Goal: Task Accomplishment & Management: Use online tool/utility

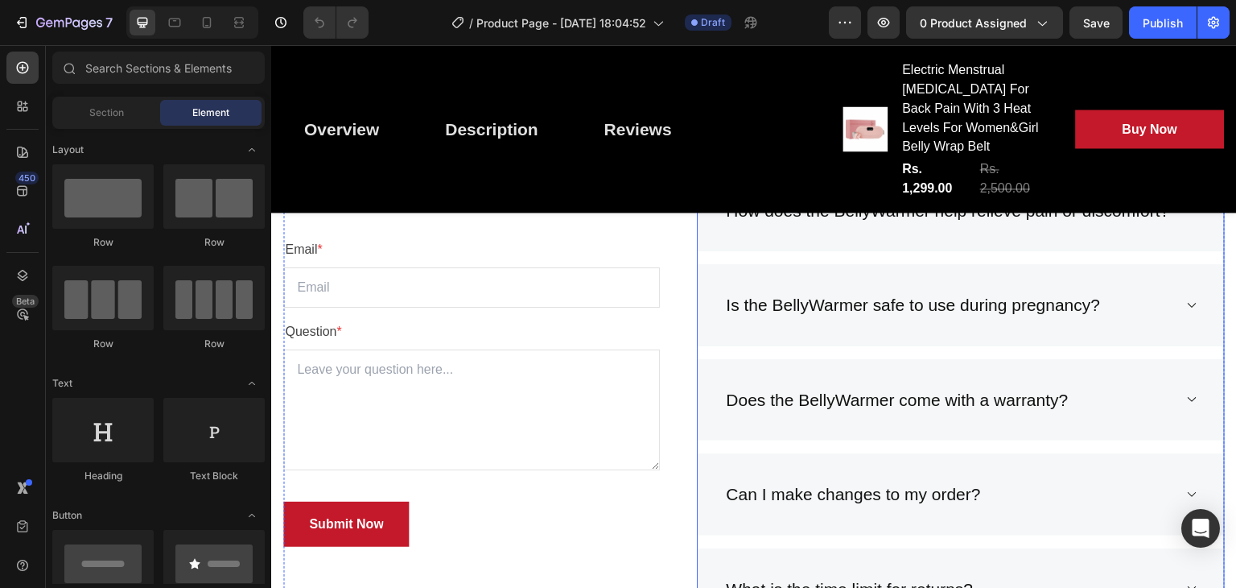
scroll to position [6209, 0]
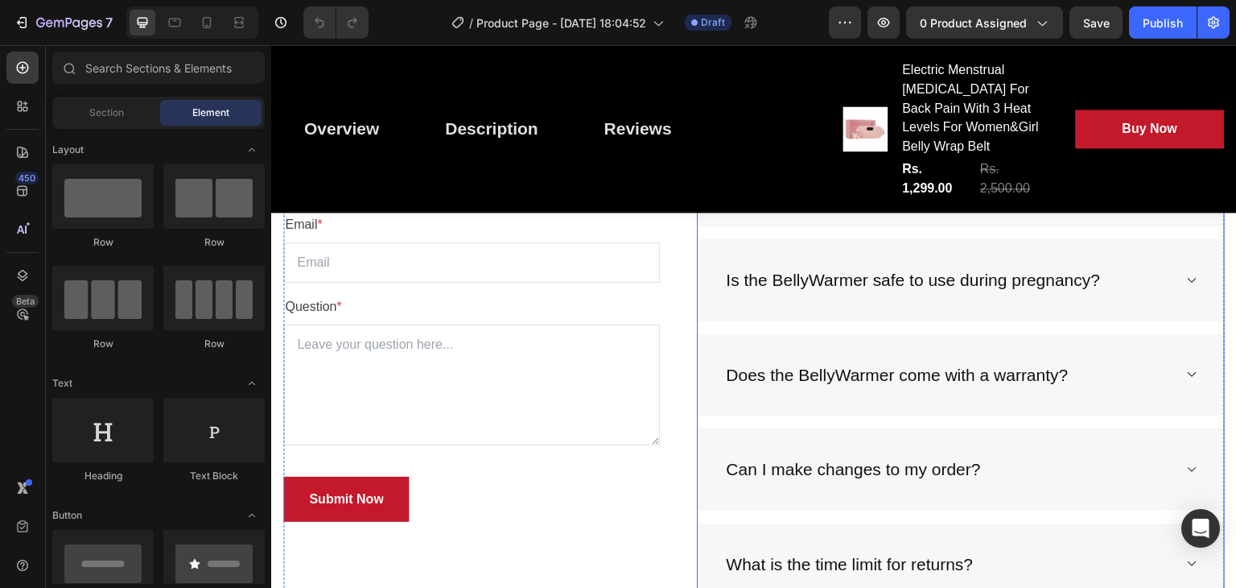
click at [732, 388] on p "Does the BellyWarmer come with a warranty?" at bounding box center [897, 375] width 342 height 26
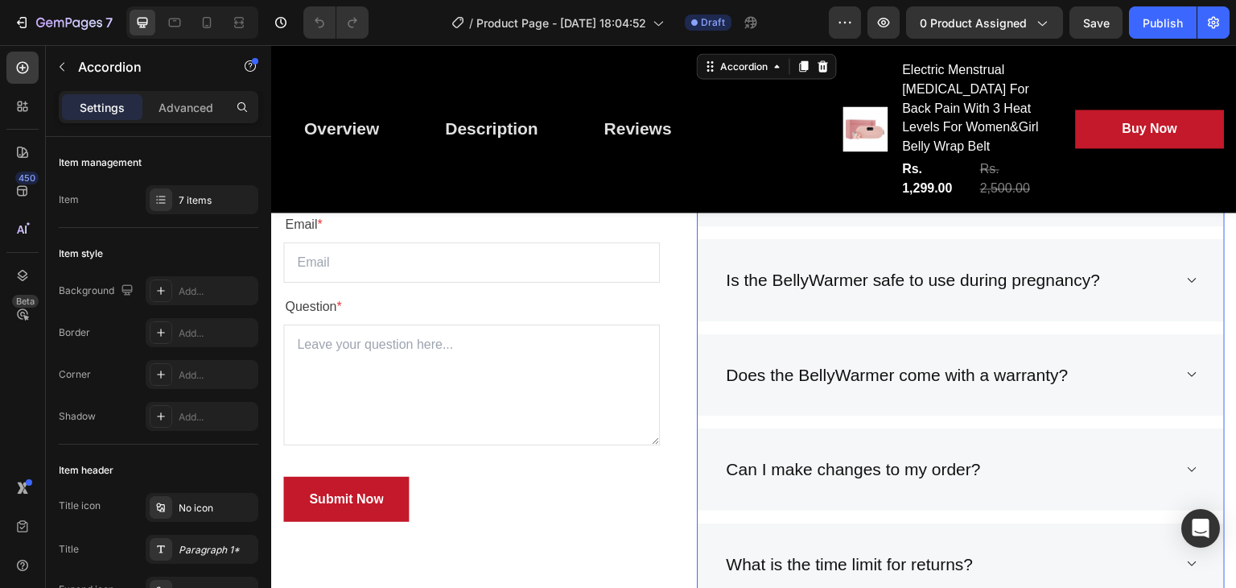
click at [768, 482] on p "Can I make changes to my order?" at bounding box center [853, 469] width 254 height 26
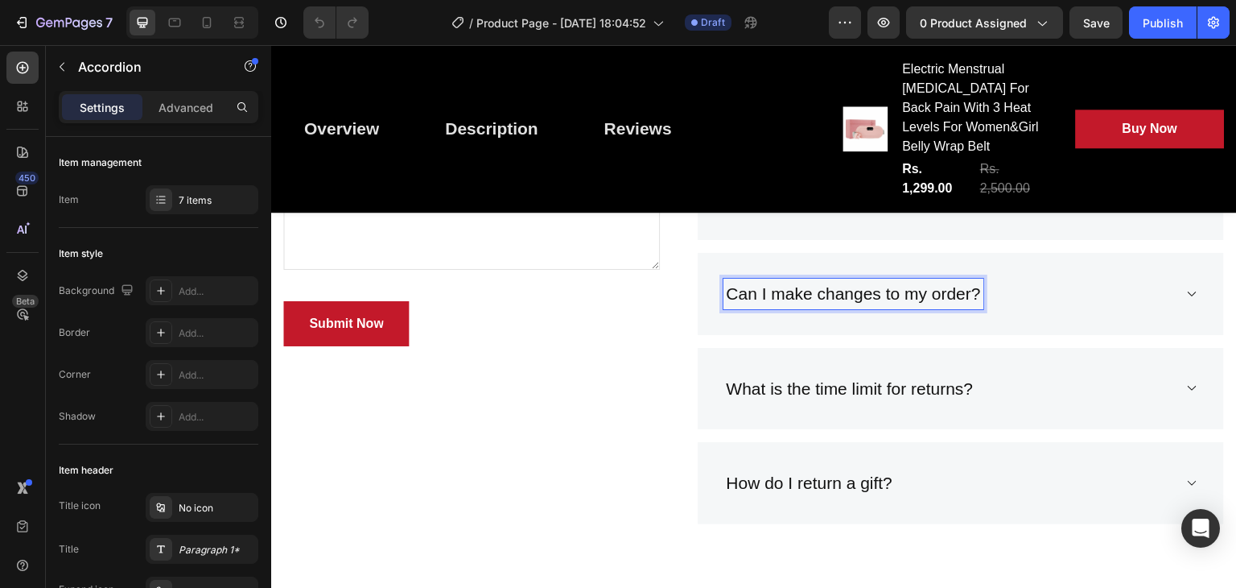
scroll to position [6393, 0]
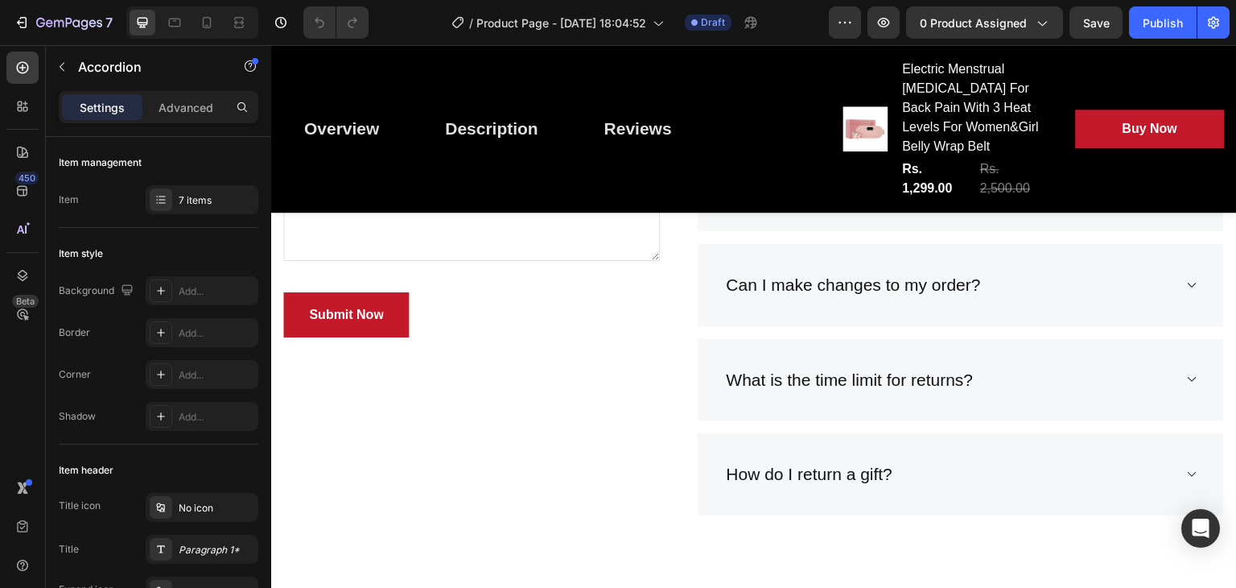
click at [1186, 291] on icon at bounding box center [1192, 284] width 12 height 13
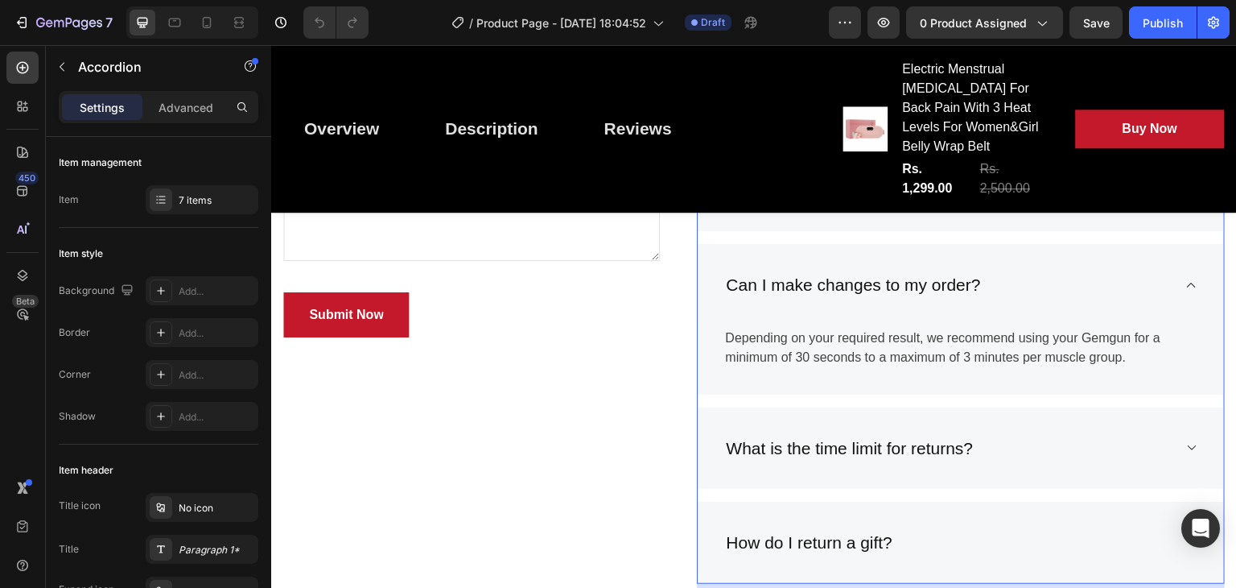
click at [1186, 291] on icon at bounding box center [1192, 284] width 12 height 13
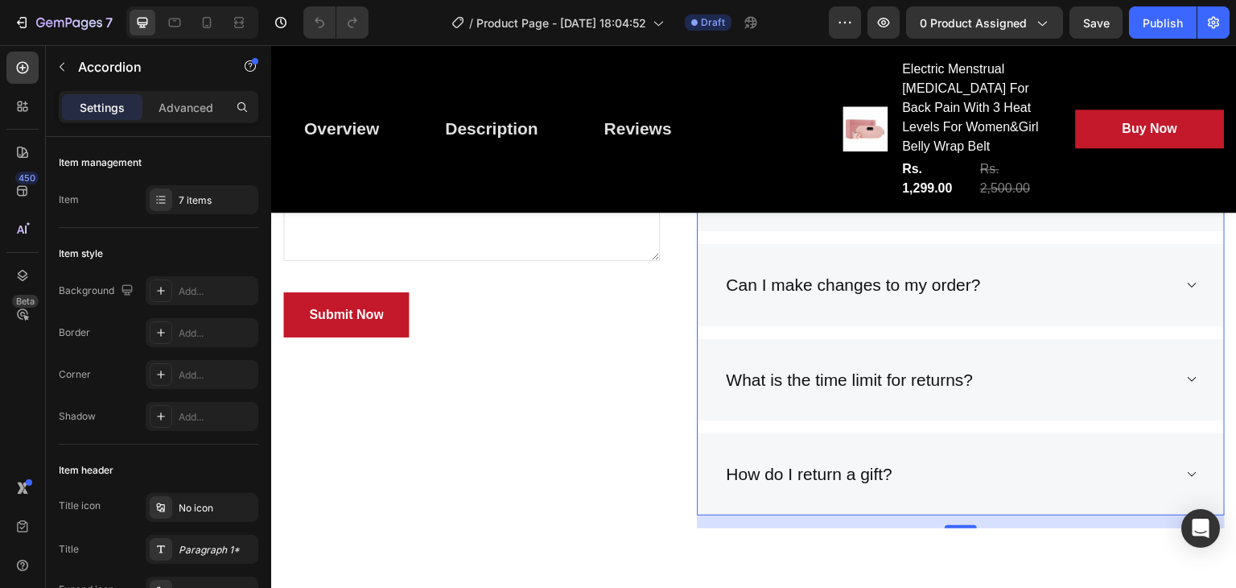
click at [1186, 291] on icon at bounding box center [1192, 284] width 12 height 13
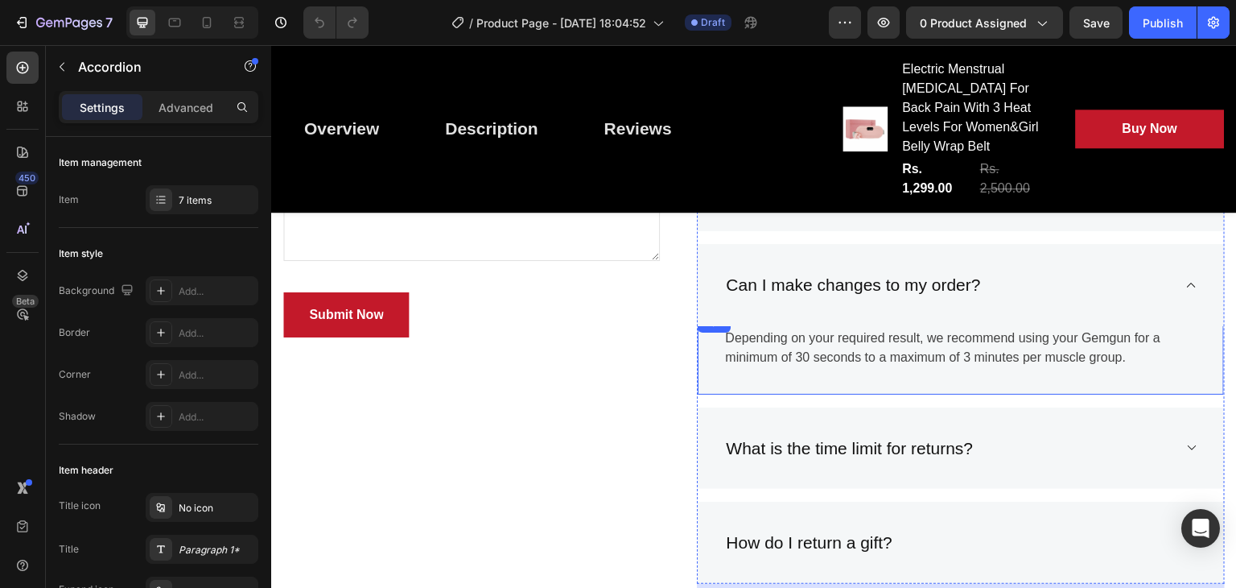
click at [943, 394] on div "Depending on your required result, we recommend using your Gemgun for a minimum…" at bounding box center [961, 353] width 526 height 81
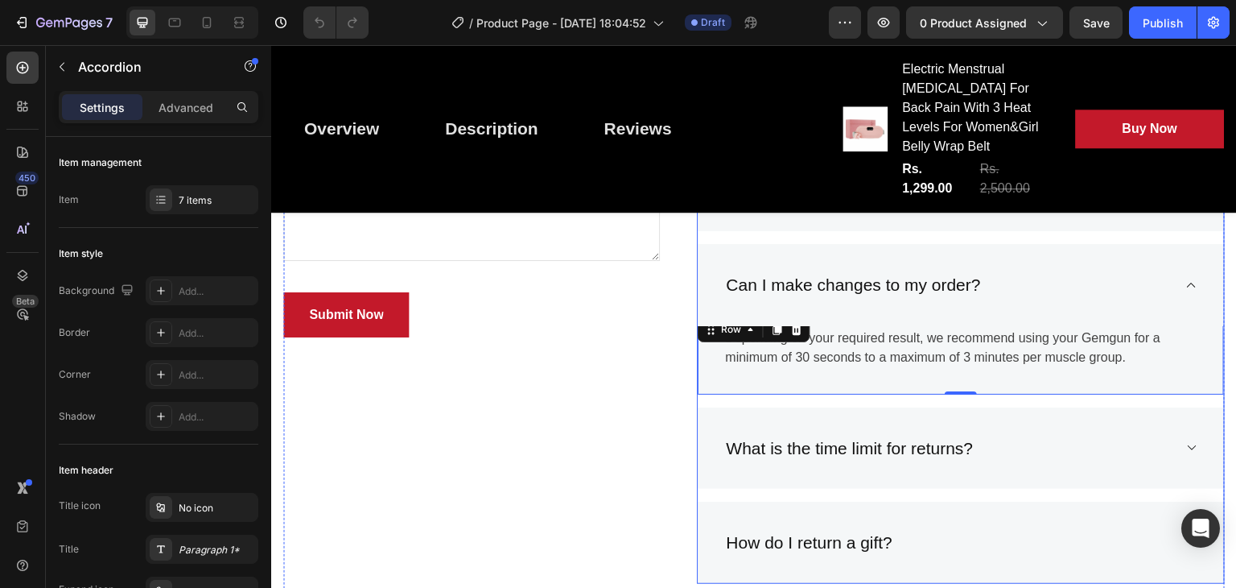
click at [877, 298] on p "Can I make changes to my order?" at bounding box center [853, 285] width 254 height 26
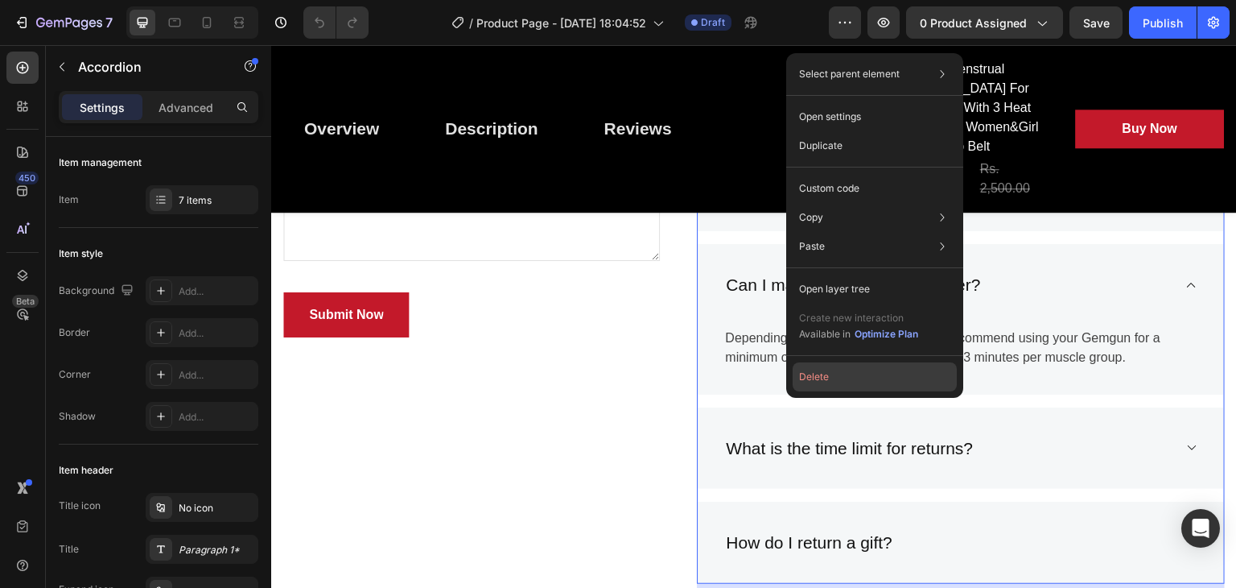
click at [813, 380] on button "Delete" at bounding box center [875, 376] width 164 height 29
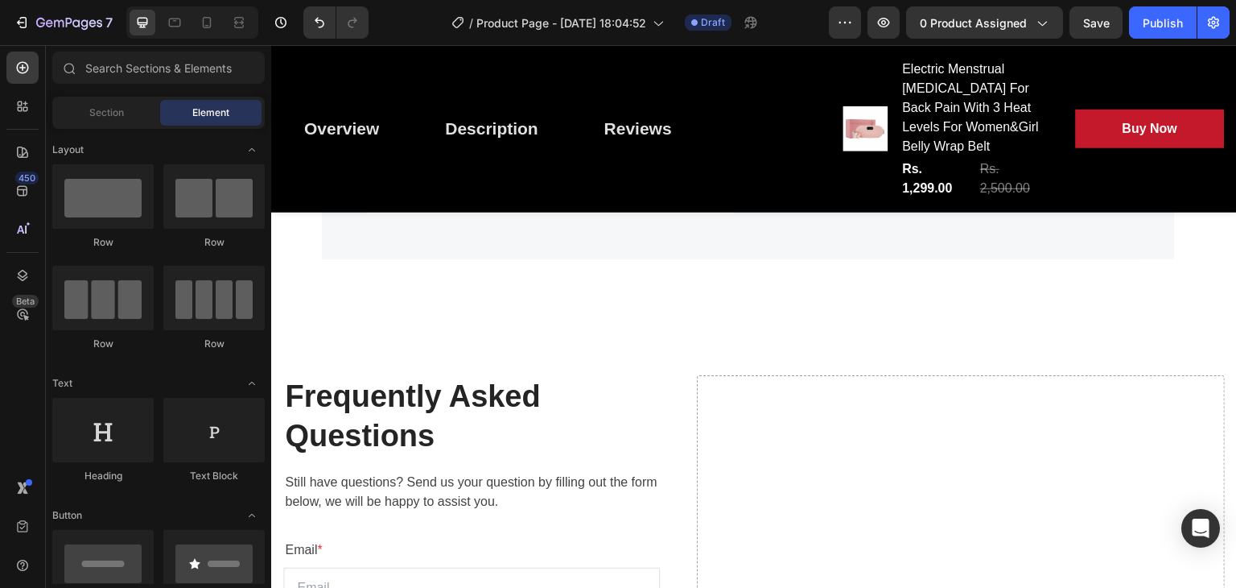
scroll to position [5904, 0]
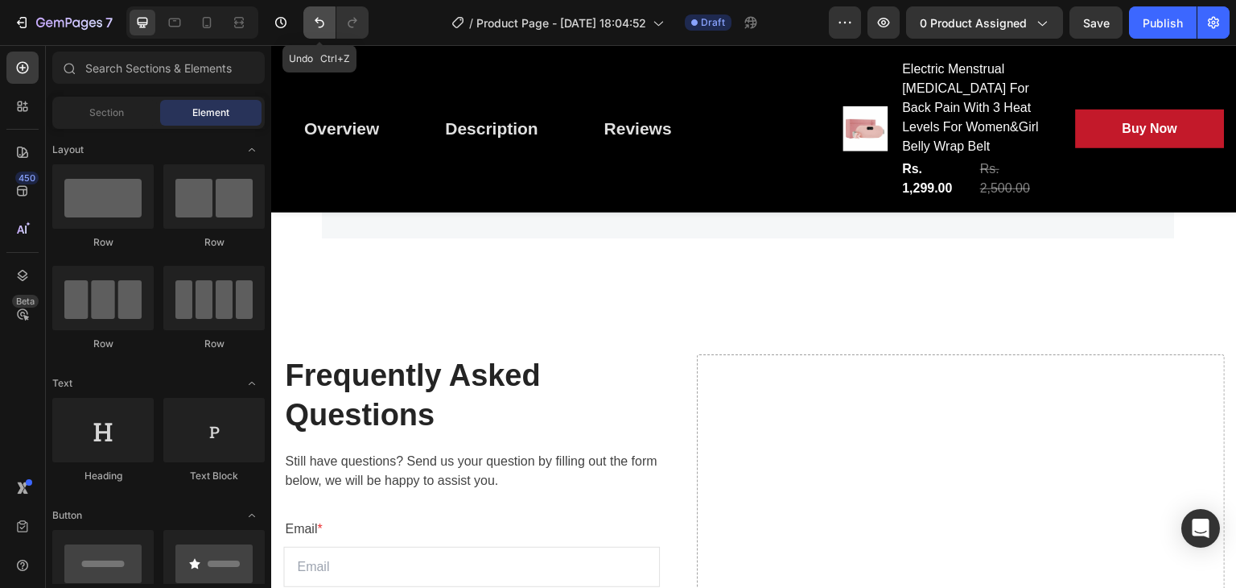
click at [311, 27] on icon "Undo/Redo" at bounding box center [319, 22] width 16 height 16
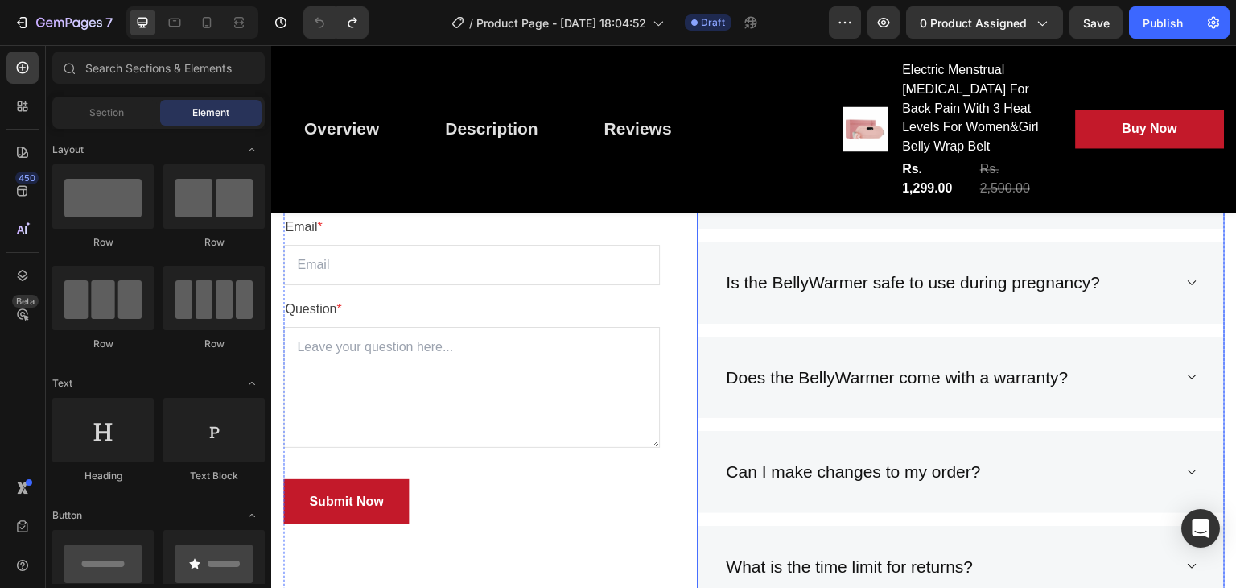
scroll to position [6265, 0]
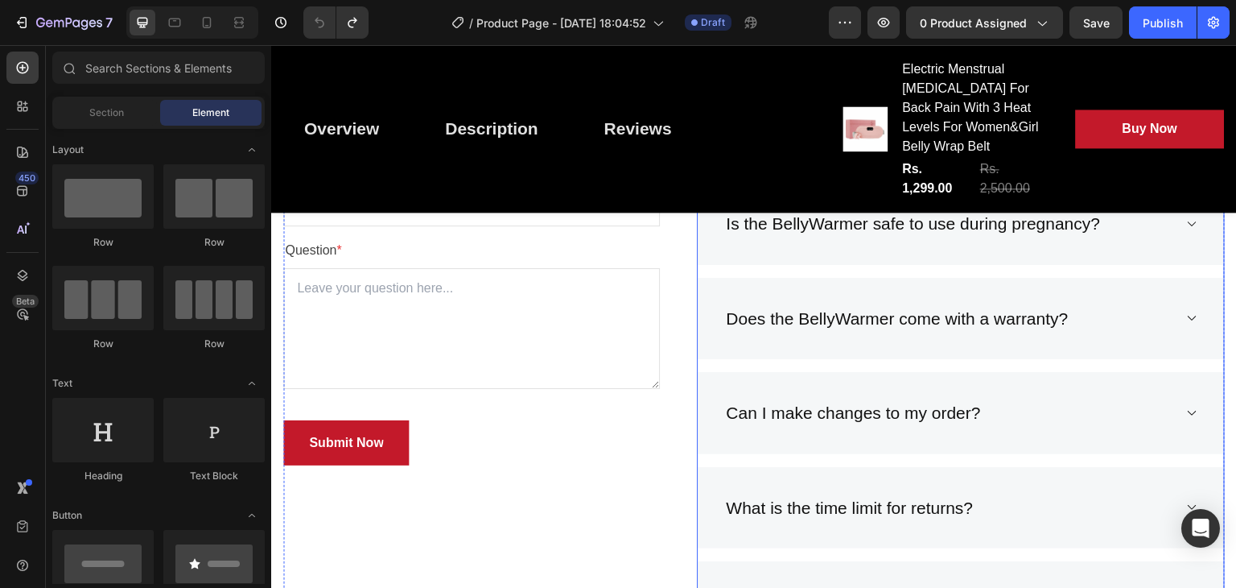
click at [757, 426] on p "Can I make changes to my order?" at bounding box center [853, 413] width 254 height 26
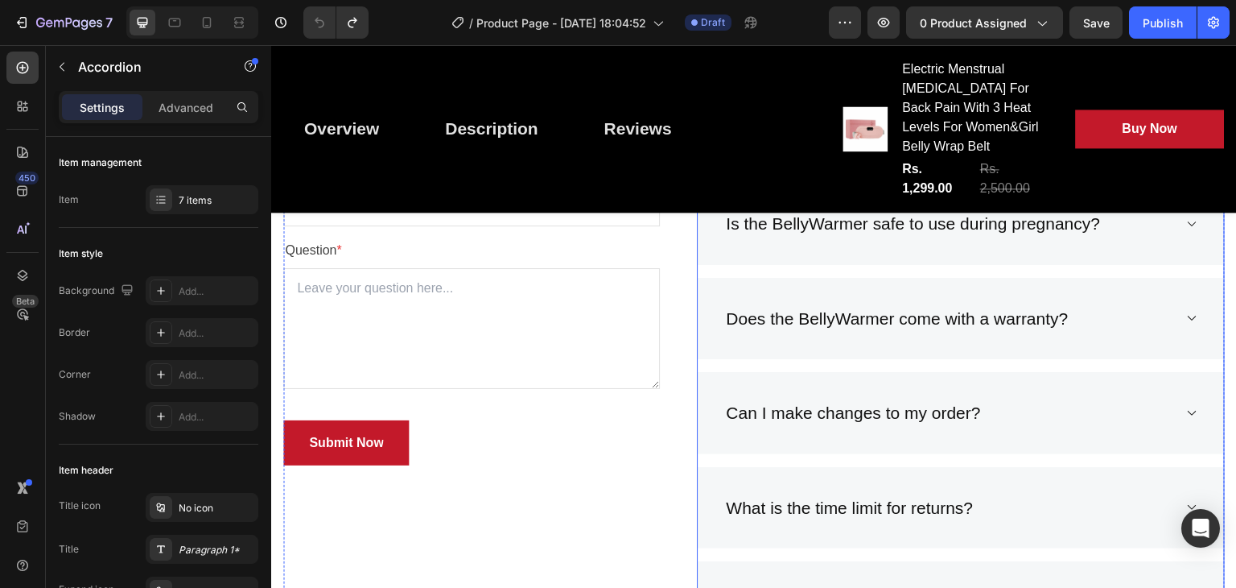
click at [757, 426] on p "Can I make changes to my order?" at bounding box center [853, 413] width 254 height 26
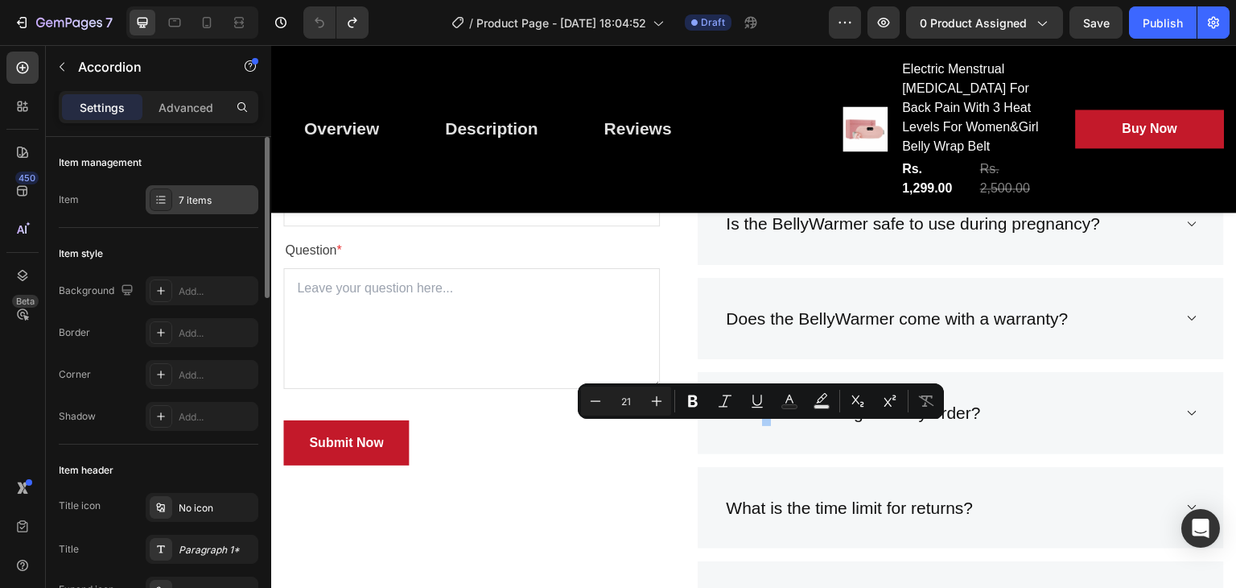
click at [191, 208] on div "7 items" at bounding box center [202, 199] width 113 height 29
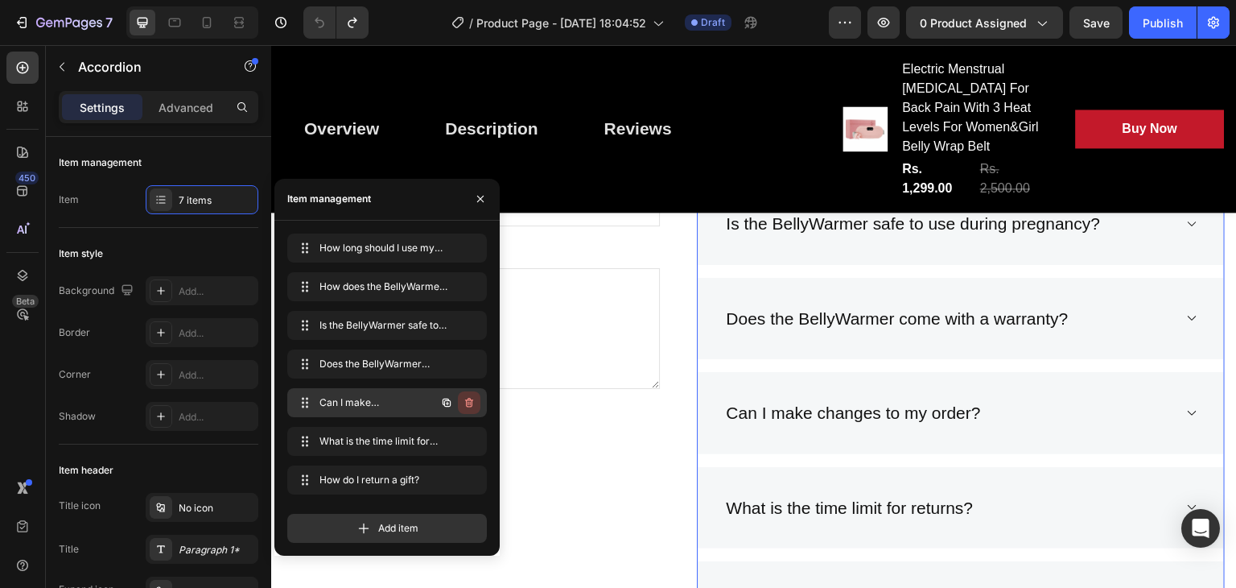
click at [468, 392] on button "button" at bounding box center [469, 402] width 23 height 23
click at [468, 392] on button "Delete" at bounding box center [458, 402] width 44 height 23
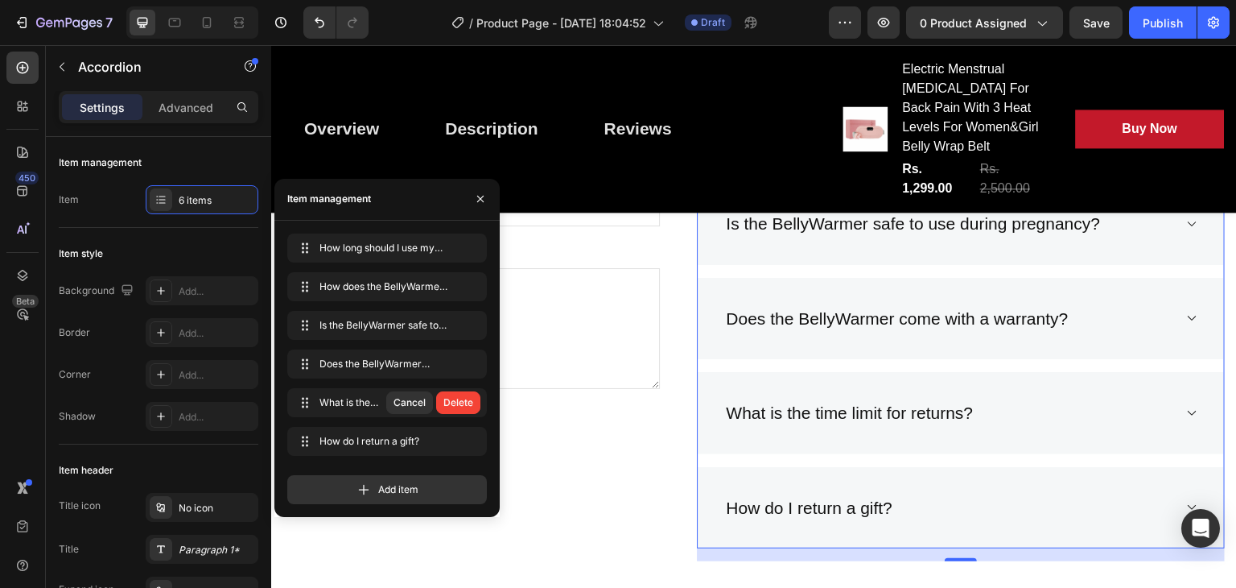
click at [464, 400] on div "Delete" at bounding box center [458, 402] width 30 height 14
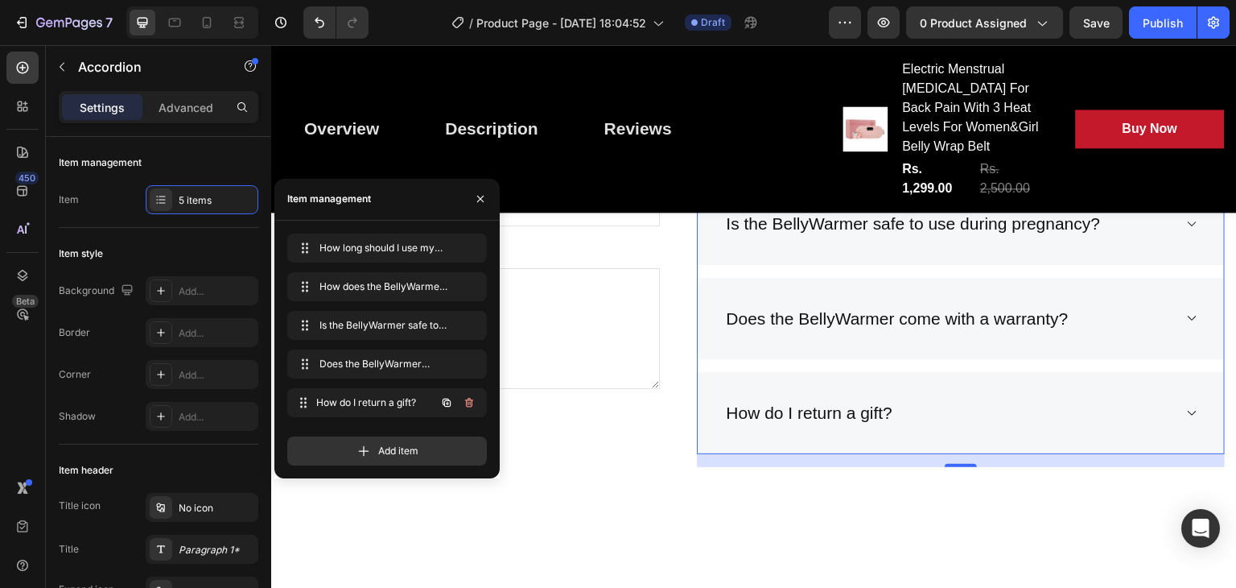
click at [464, 400] on div "How do I return a gift? How do I return a gift?" at bounding box center [387, 402] width 200 height 29
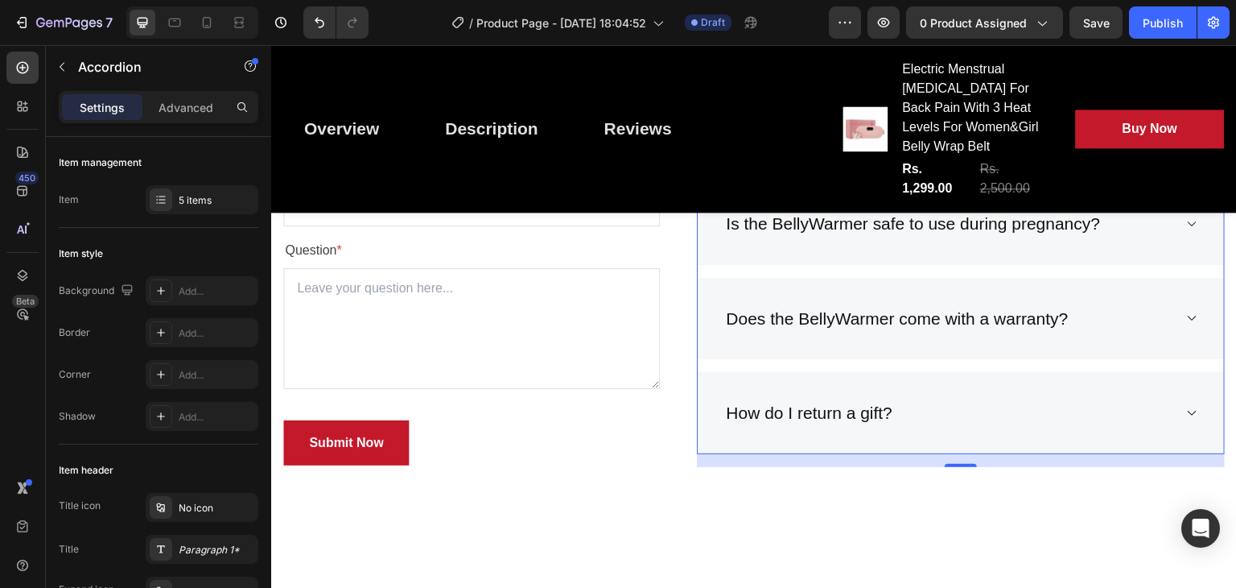
click at [1186, 419] on icon at bounding box center [1192, 412] width 12 height 13
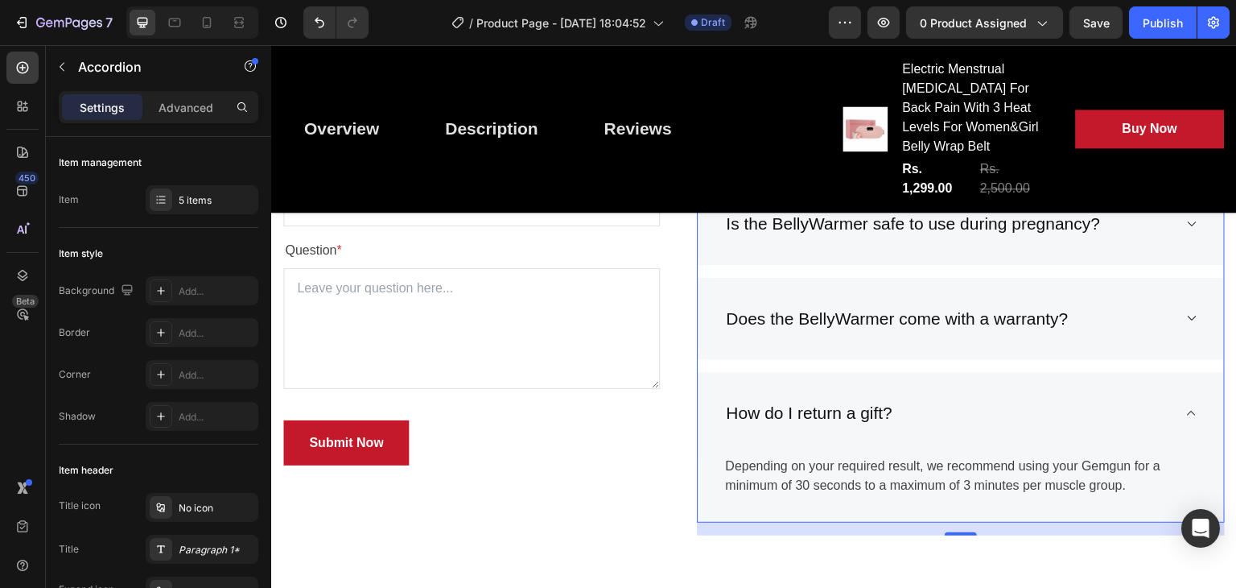
click at [1186, 419] on icon at bounding box center [1192, 412] width 12 height 13
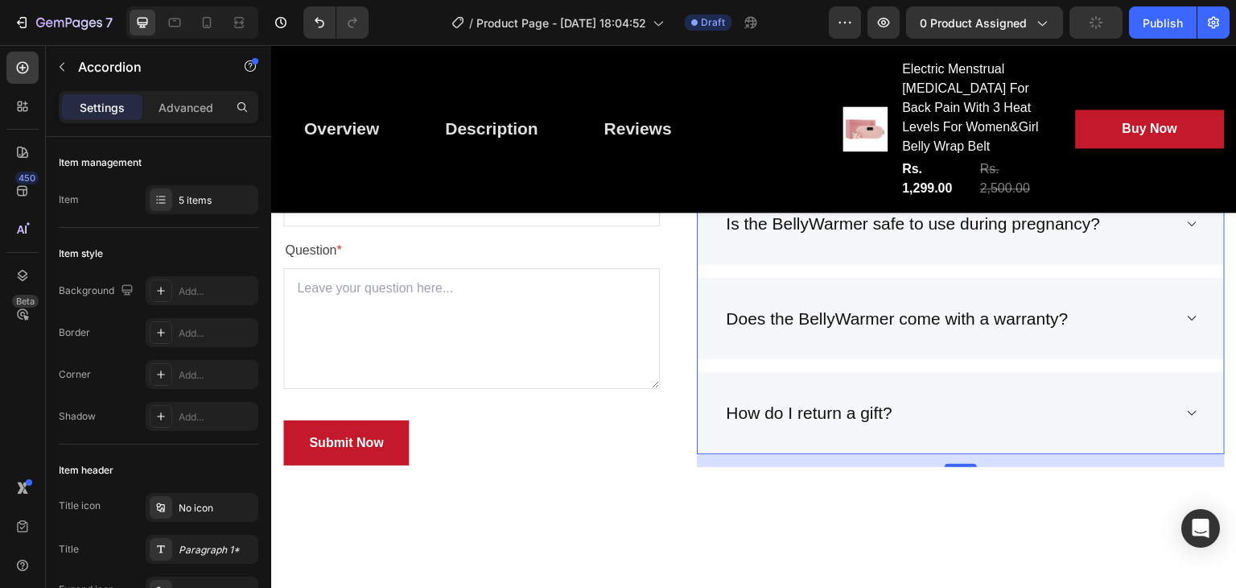
click at [1186, 419] on icon at bounding box center [1192, 412] width 12 height 13
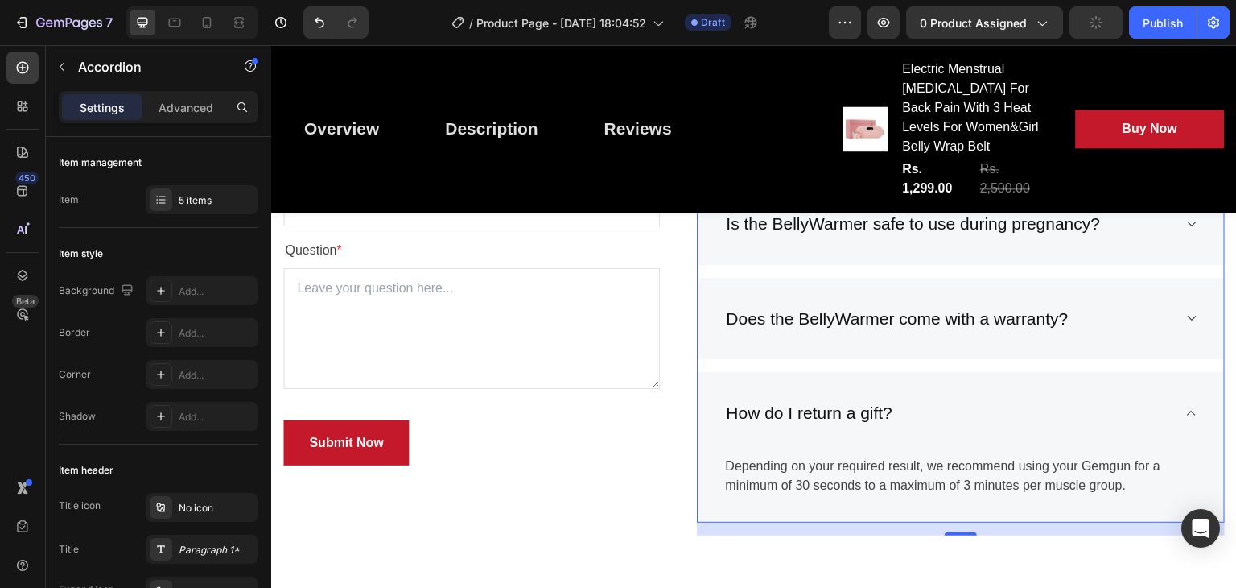
click at [1186, 419] on icon at bounding box center [1192, 412] width 12 height 13
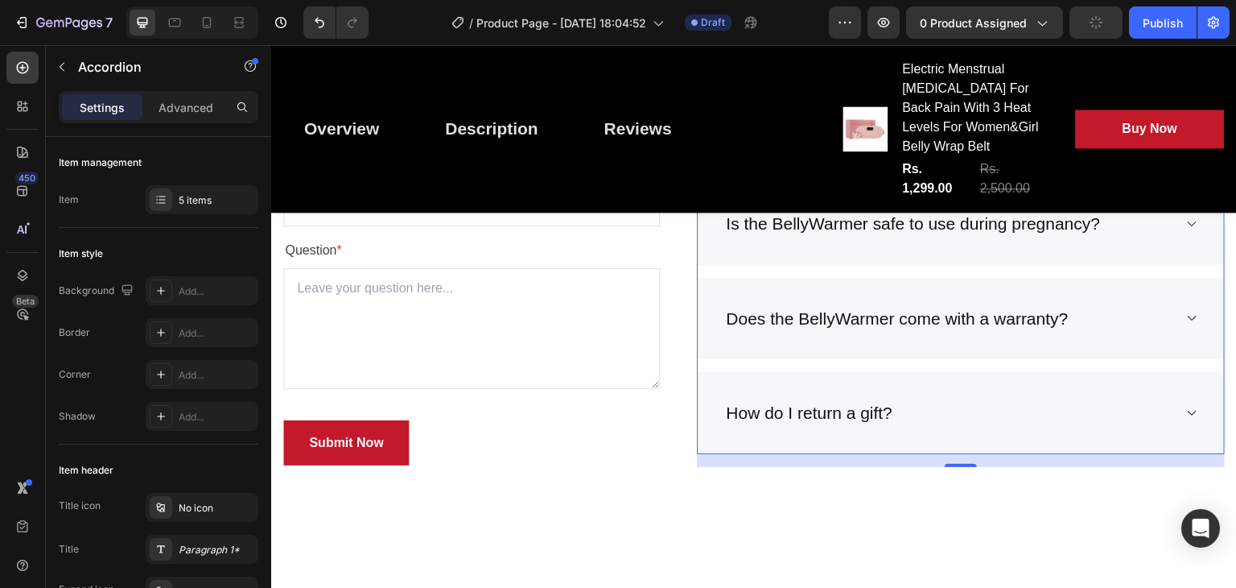
click at [1186, 419] on icon at bounding box center [1192, 412] width 12 height 13
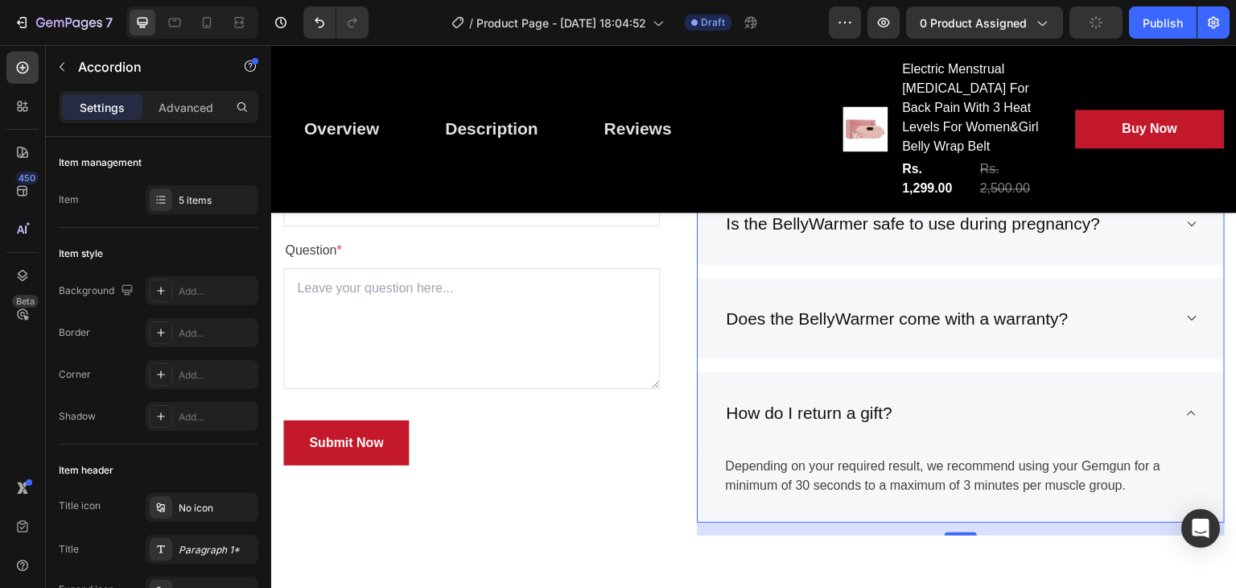
click at [1186, 419] on icon at bounding box center [1192, 412] width 12 height 13
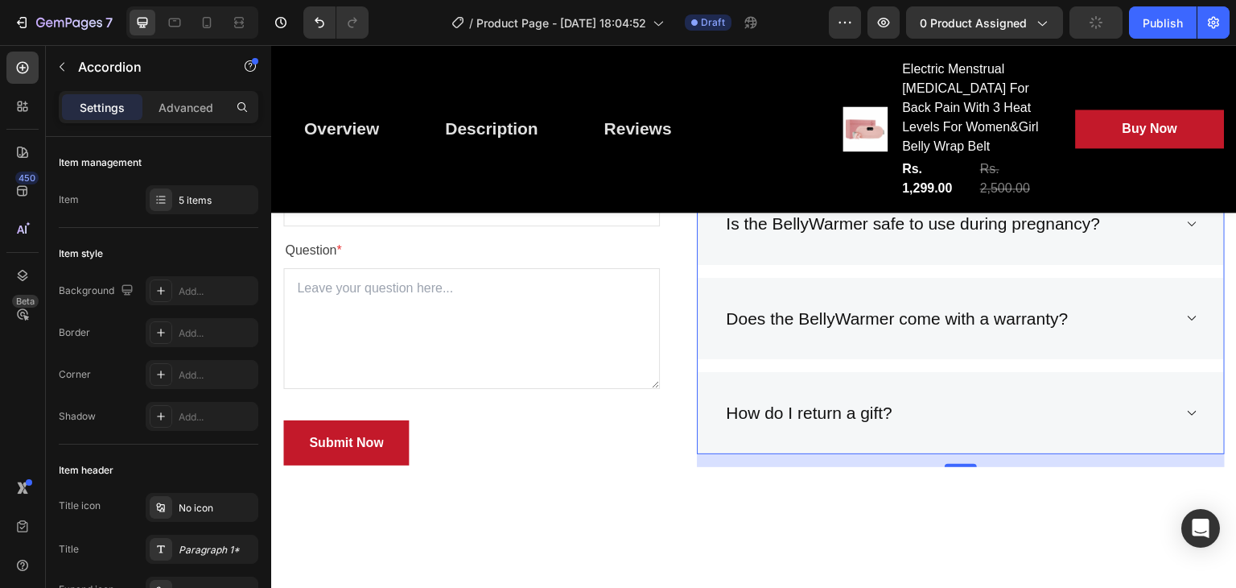
click at [1186, 419] on icon at bounding box center [1192, 412] width 12 height 13
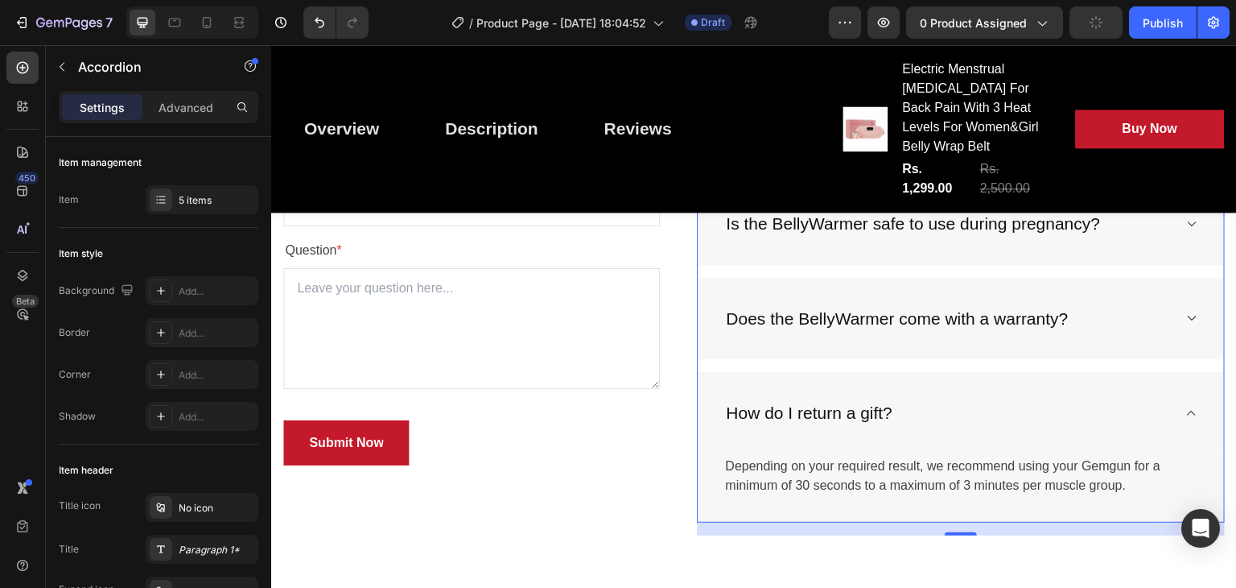
click at [1186, 419] on icon at bounding box center [1192, 412] width 12 height 13
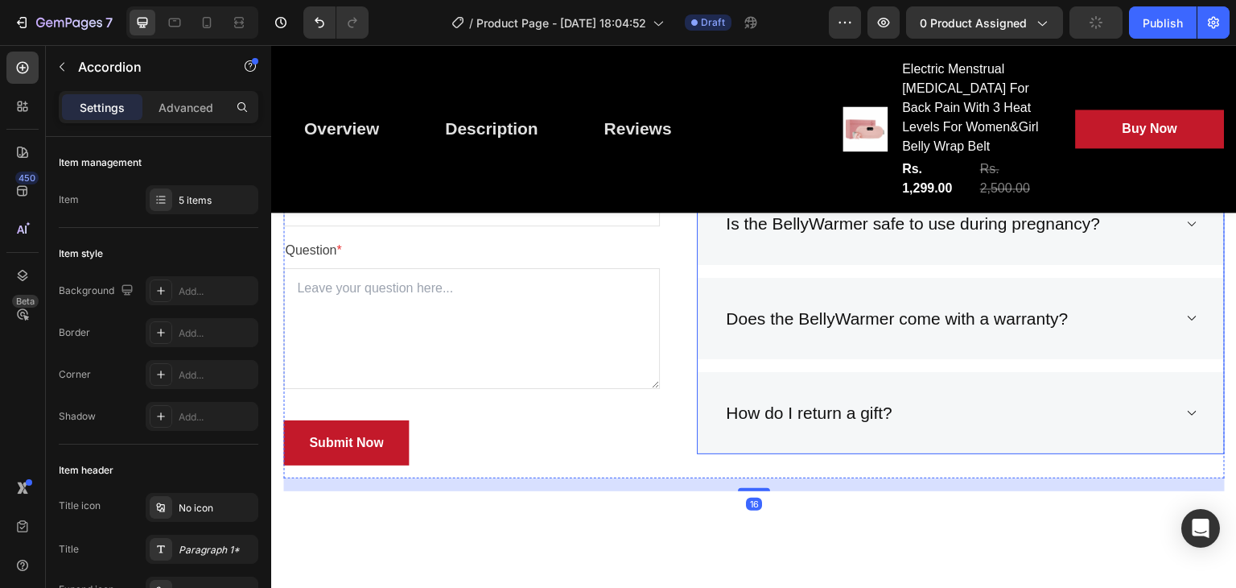
click at [754, 451] on div "How do I return a gift?" at bounding box center [961, 413] width 526 height 82
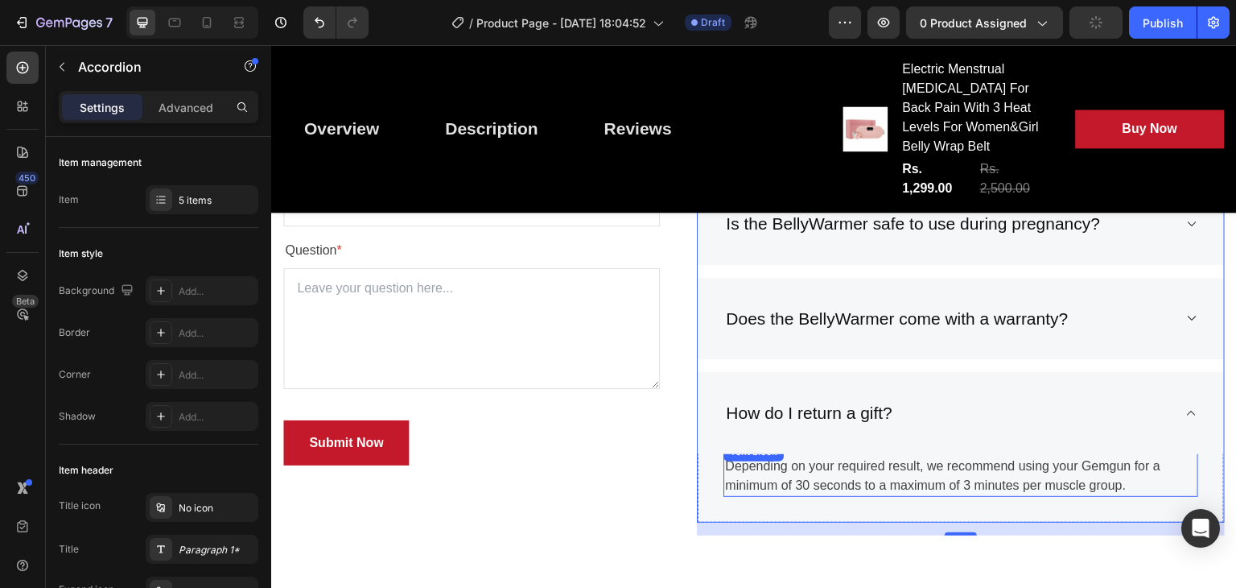
click at [1116, 479] on p "Depending on your required result, we recommend using your Gemgun for a minimum…" at bounding box center [961, 475] width 472 height 39
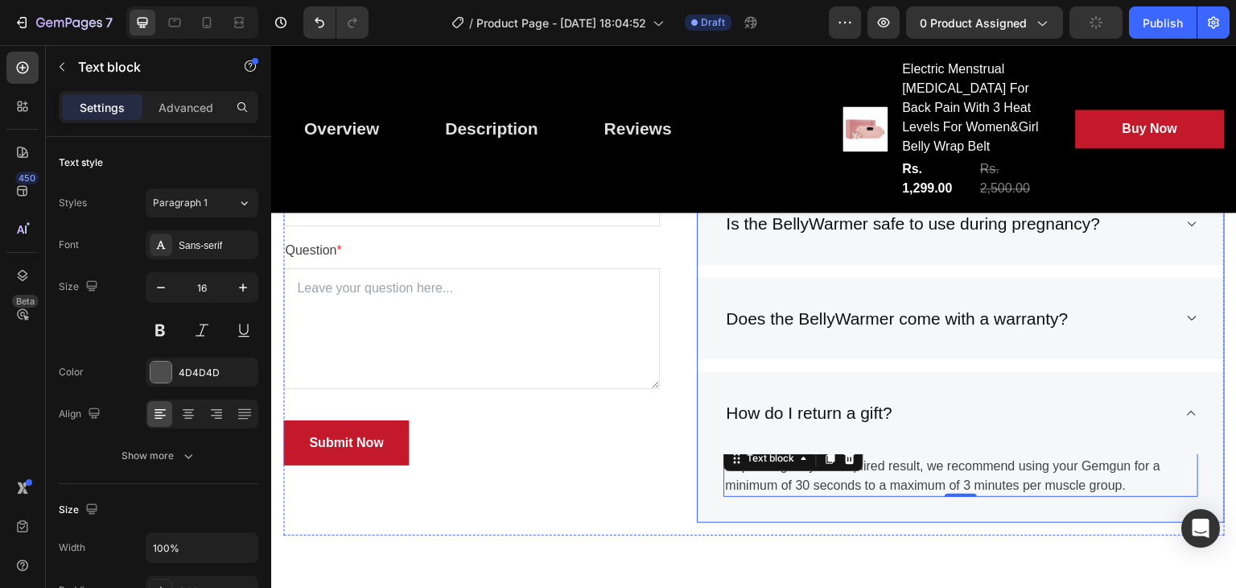
click at [916, 423] on div "How do I return a gift?" at bounding box center [948, 413] width 449 height 31
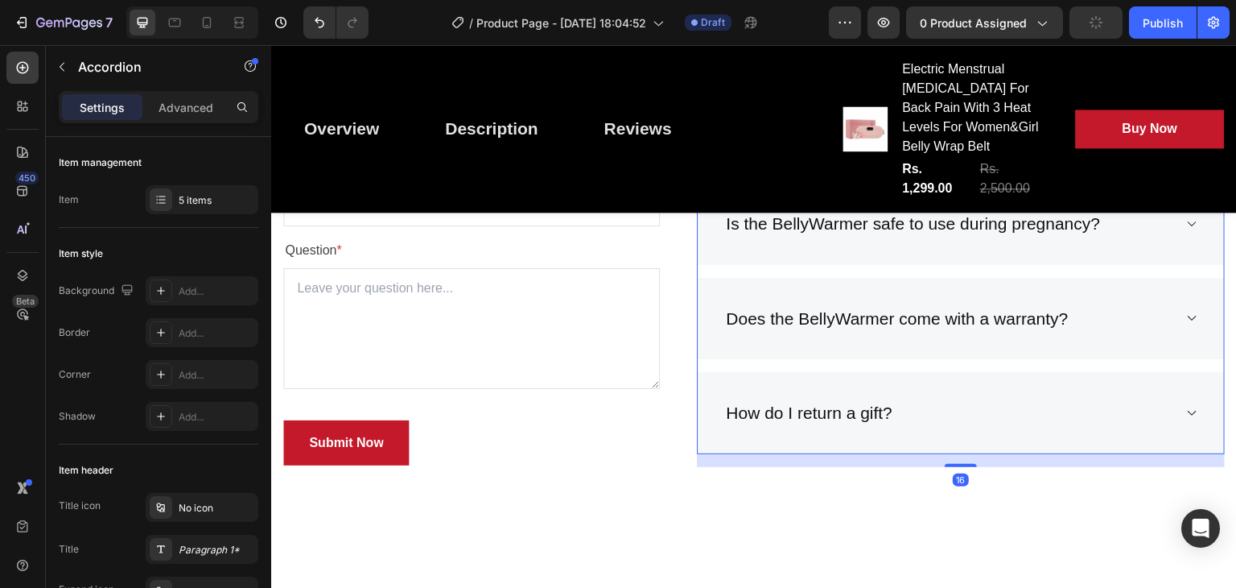
click at [867, 428] on div "How do I return a gift?" at bounding box center [809, 413] width 171 height 31
click at [225, 193] on div "5 items" at bounding box center [217, 200] width 76 height 14
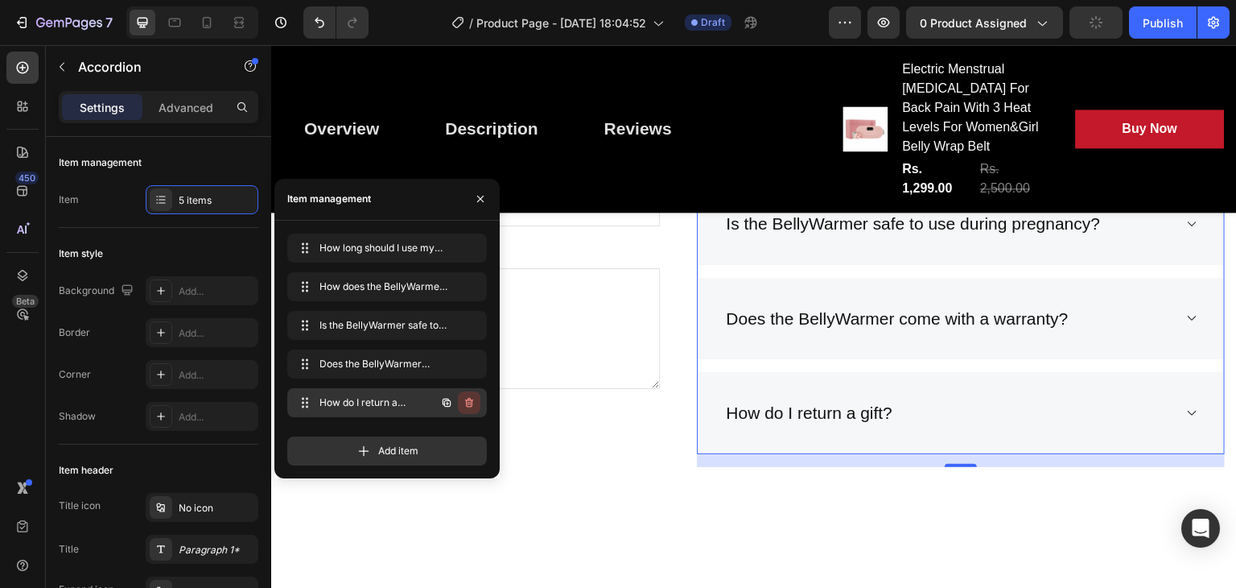
click at [467, 397] on icon "button" at bounding box center [469, 402] width 13 height 13
click at [467, 397] on div "Delete" at bounding box center [458, 402] width 30 height 14
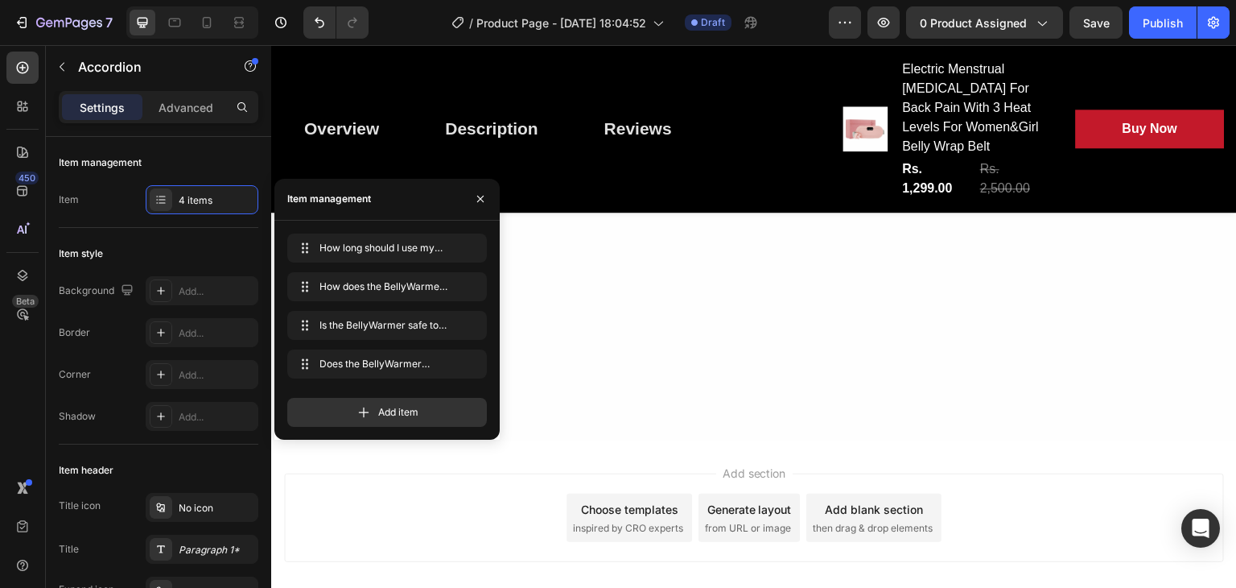
scroll to position [7359, 0]
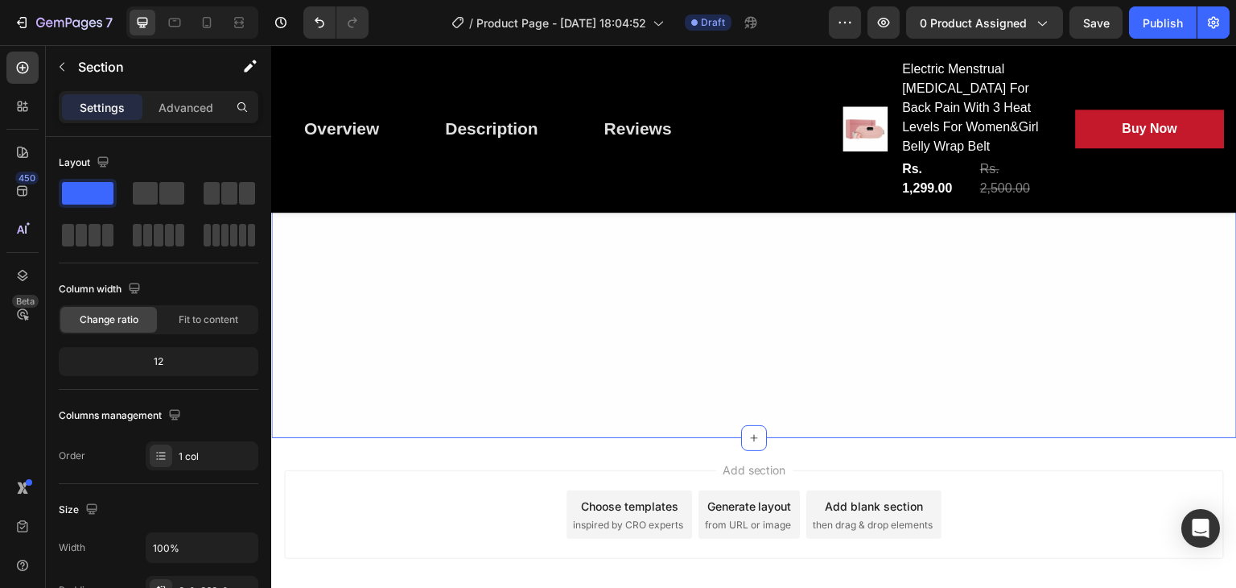
click at [717, 381] on div "403 Forbidden Text Block Row Section 13" at bounding box center [754, 72] width 966 height 732
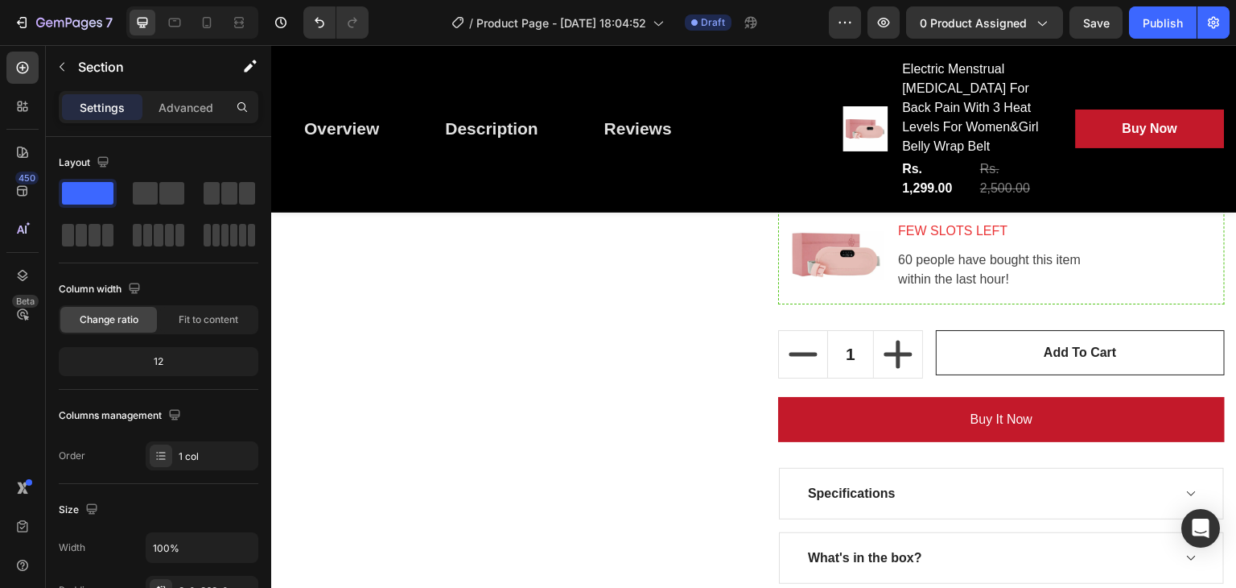
scroll to position [903, 0]
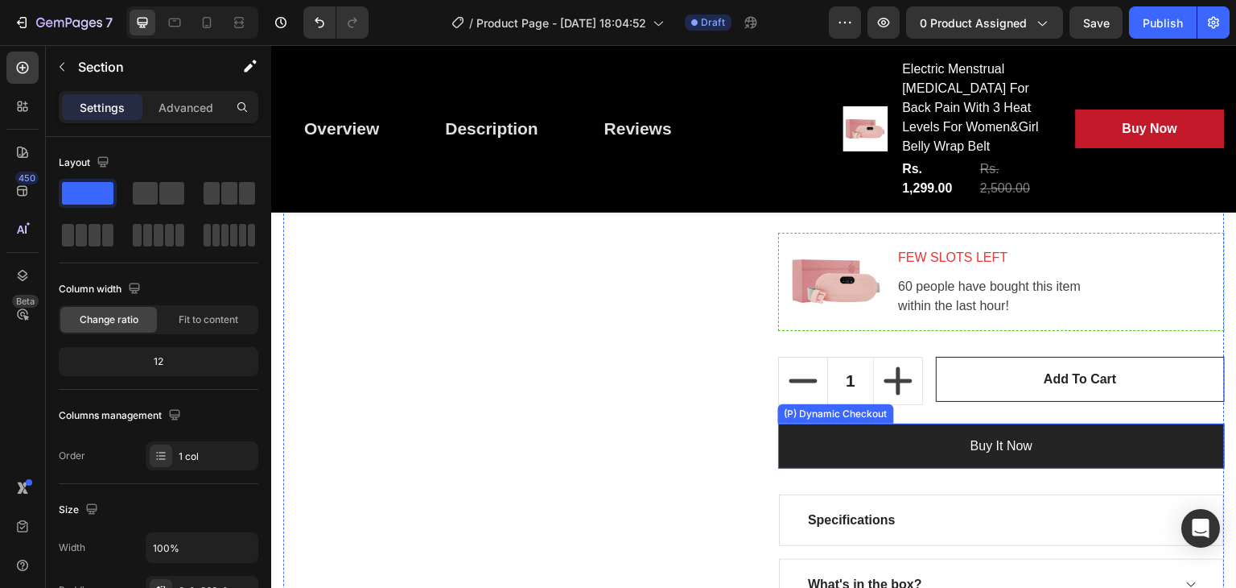
click at [946, 456] on button "Buy it now" at bounding box center [1001, 445] width 447 height 45
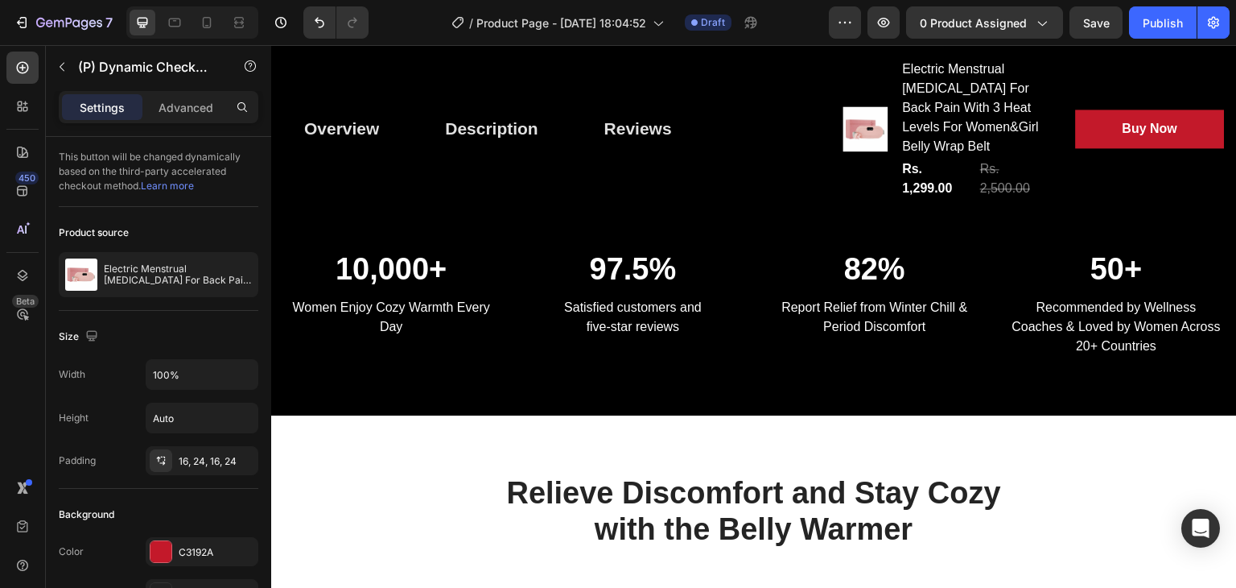
scroll to position [1452, 0]
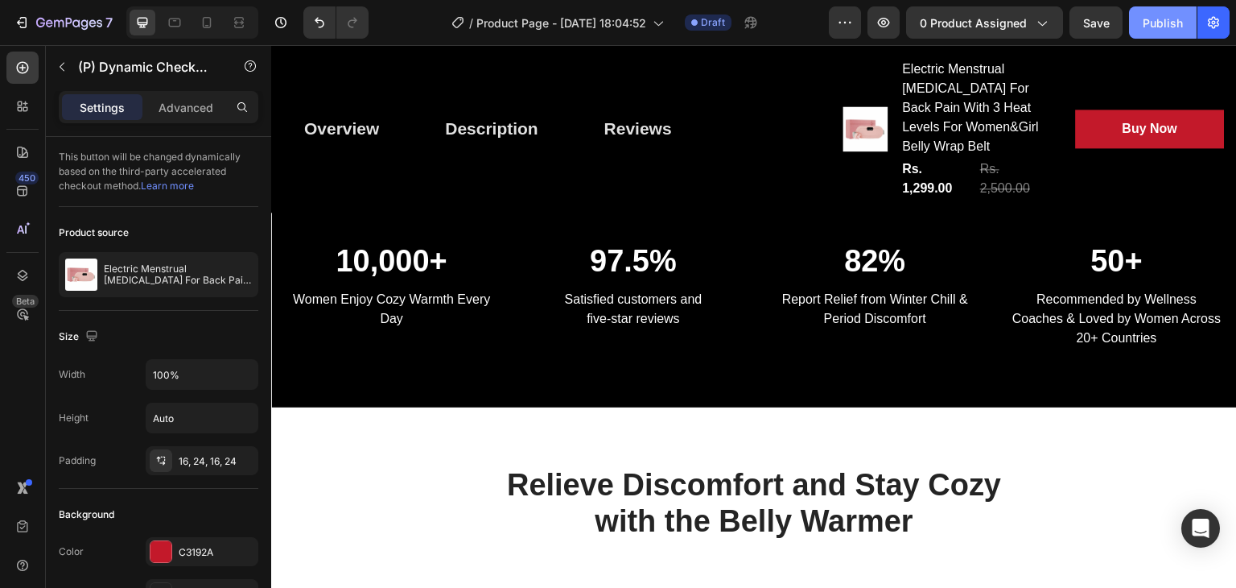
click at [1153, 19] on div "Publish" at bounding box center [1163, 22] width 40 height 17
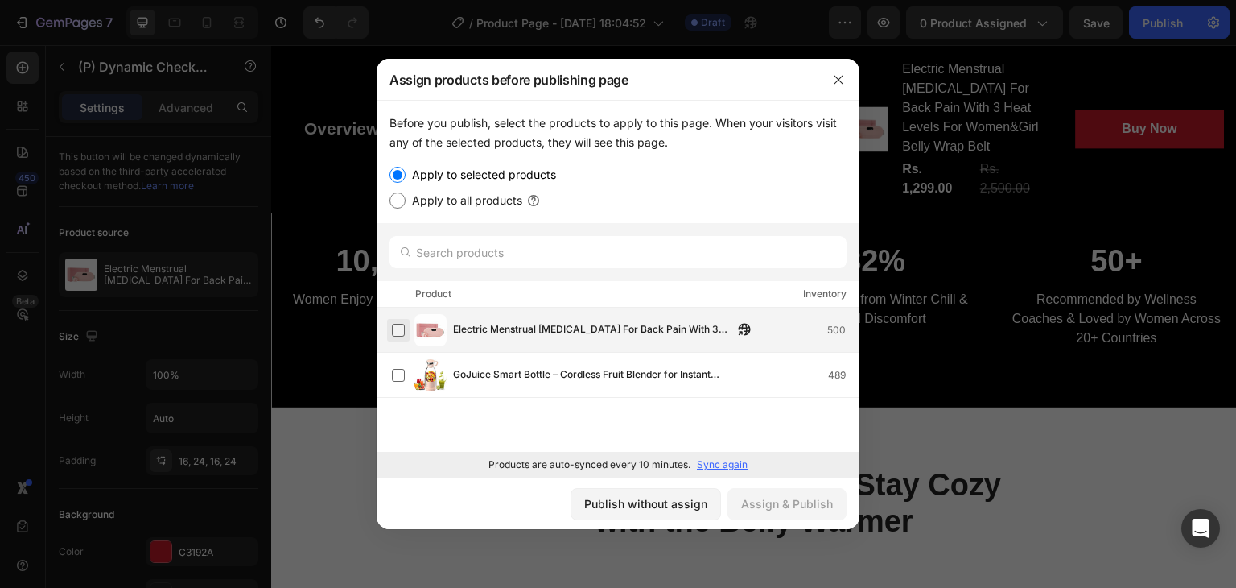
click at [404, 326] on label at bounding box center [398, 330] width 13 height 13
click at [785, 495] on div "Assign & Publish" at bounding box center [787, 503] width 92 height 17
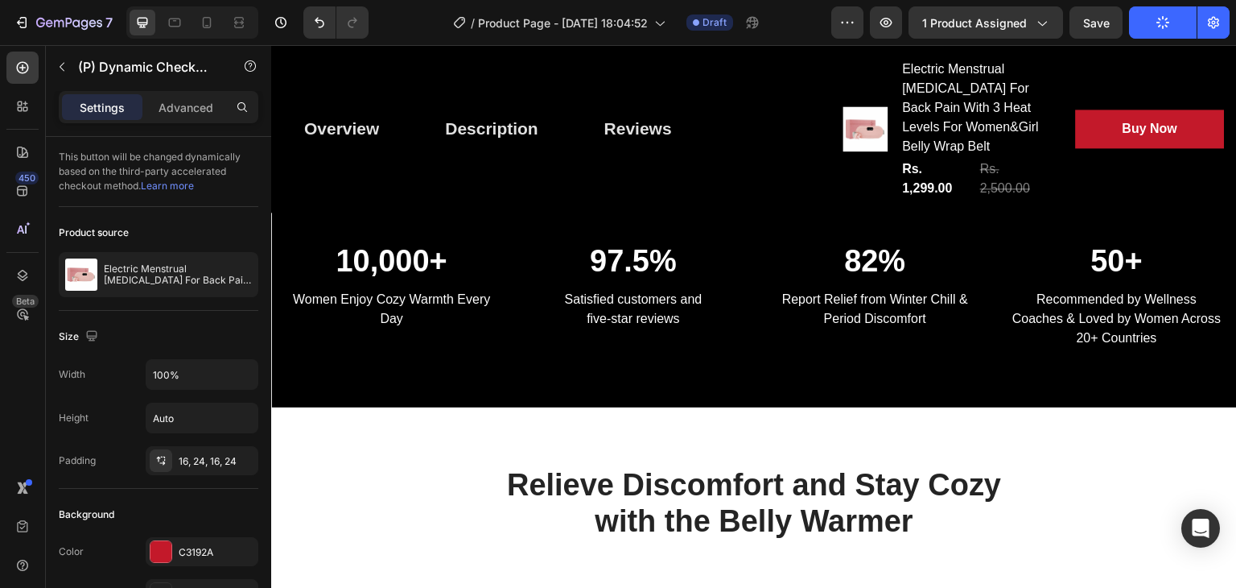
click at [785, 494] on h2 "Relieve Discomfort and Stay Cozy with the Belly Warmer" at bounding box center [754, 503] width 507 height 76
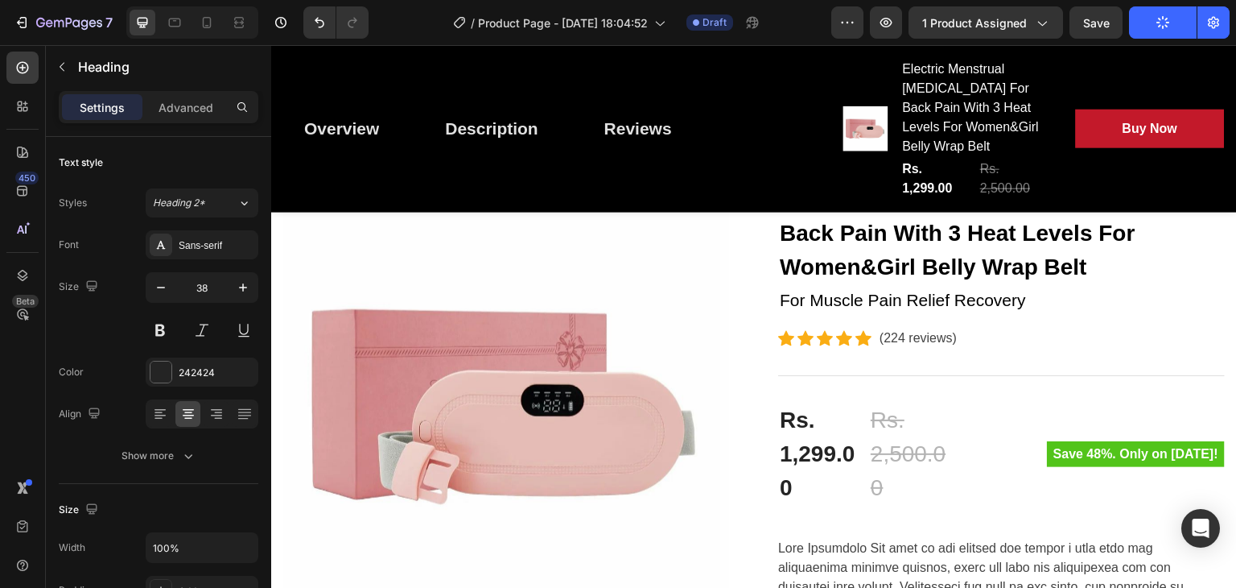
scroll to position [0, 0]
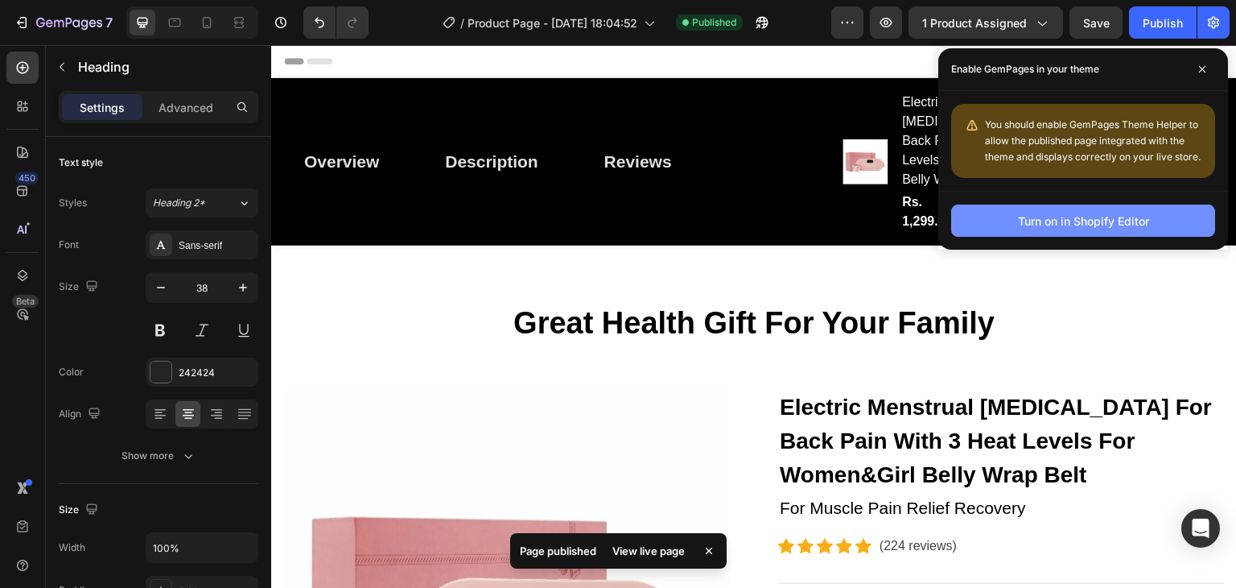
click at [1083, 217] on div "Turn on in Shopify Editor" at bounding box center [1083, 220] width 131 height 17
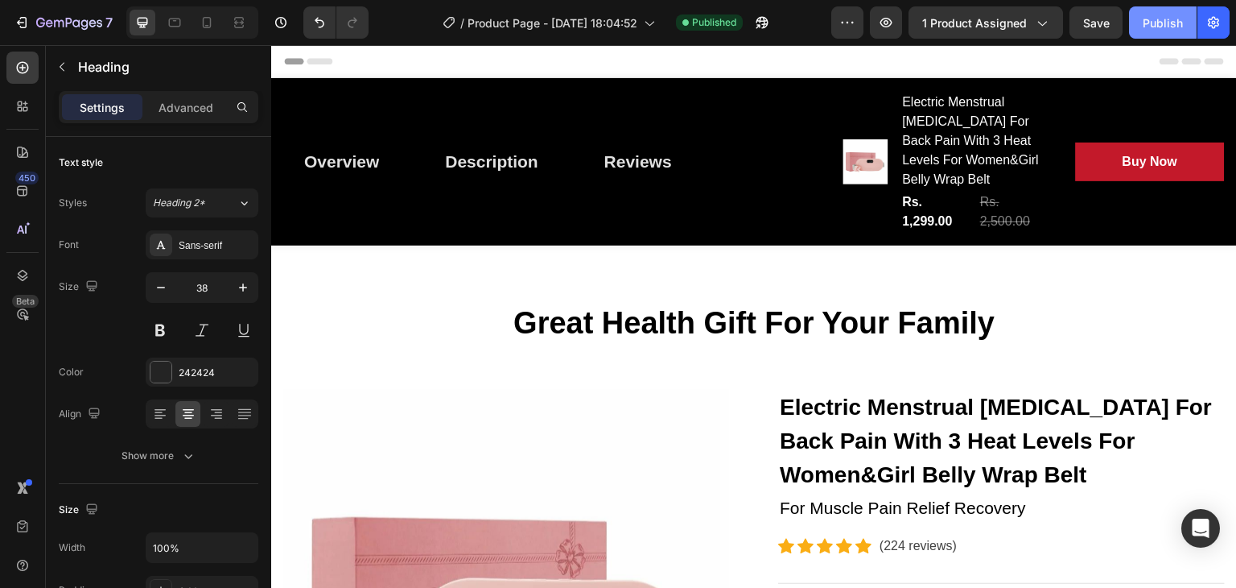
click at [1153, 30] on div "Publish" at bounding box center [1163, 22] width 40 height 17
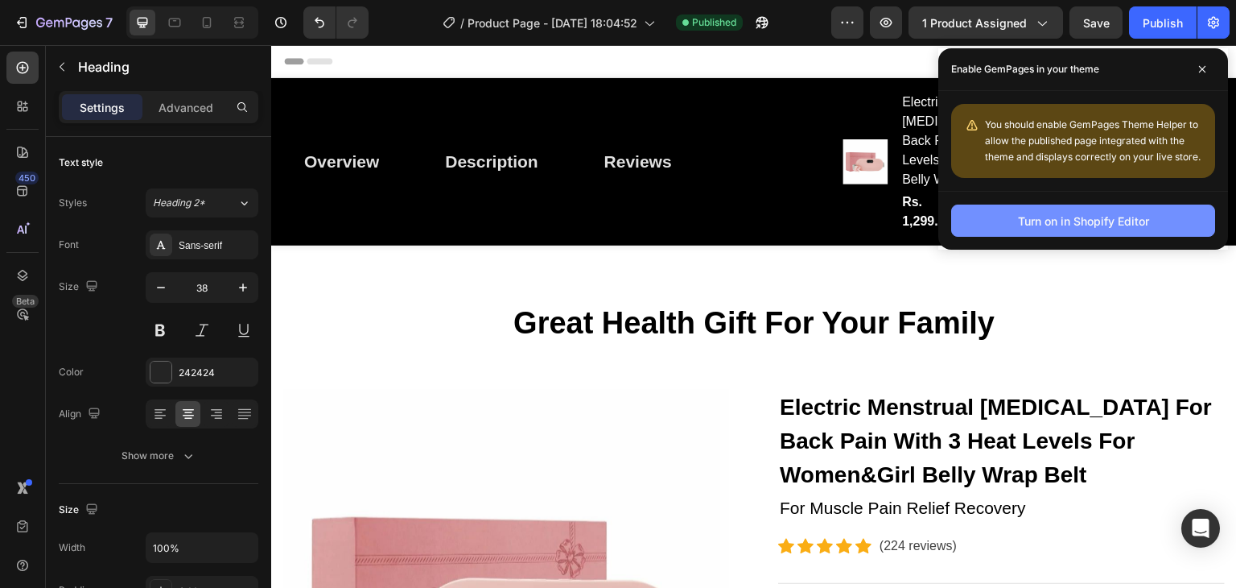
click at [1117, 222] on div "Turn on in Shopify Editor" at bounding box center [1083, 220] width 131 height 17
